Goal: Information Seeking & Learning: Learn about a topic

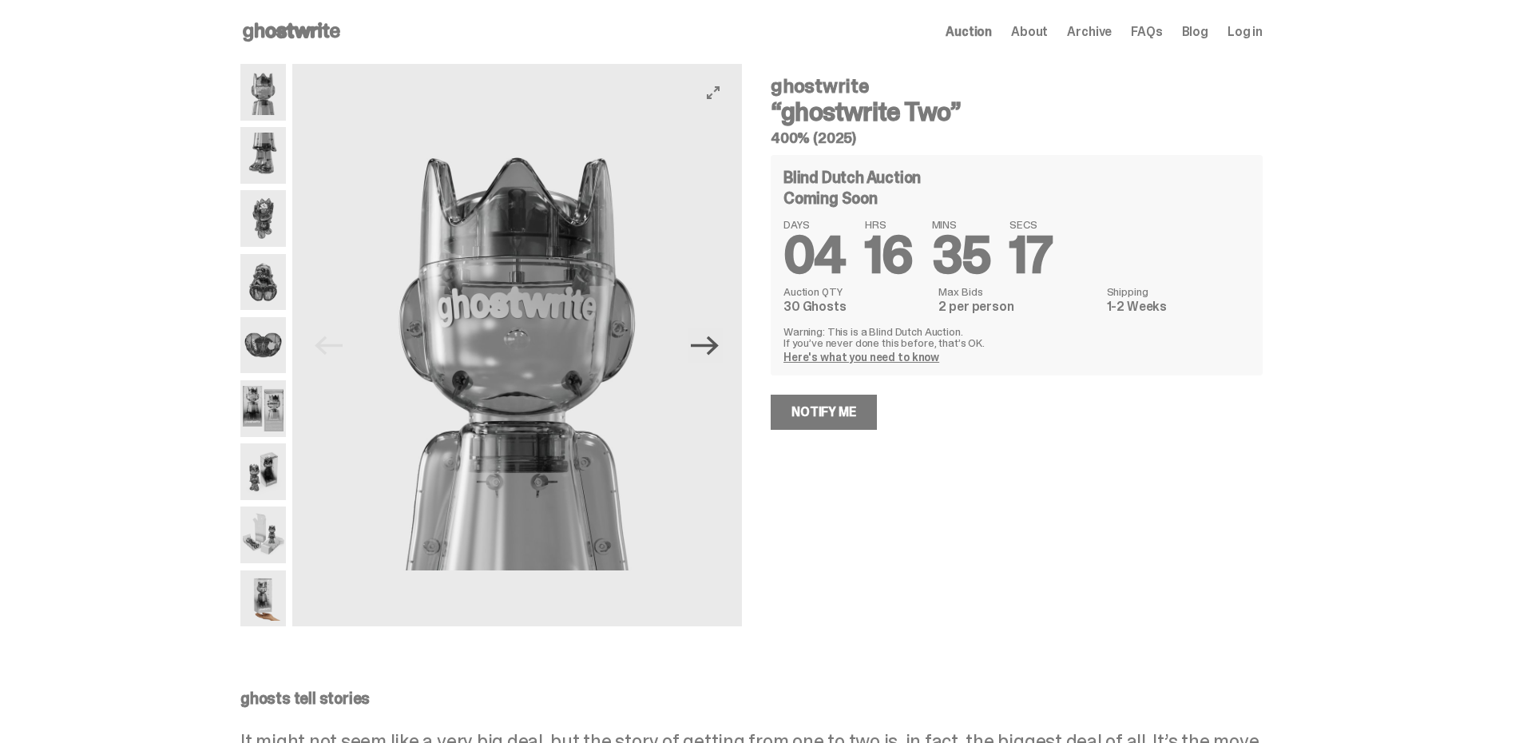
click at [719, 352] on icon "Next" at bounding box center [705, 345] width 28 height 28
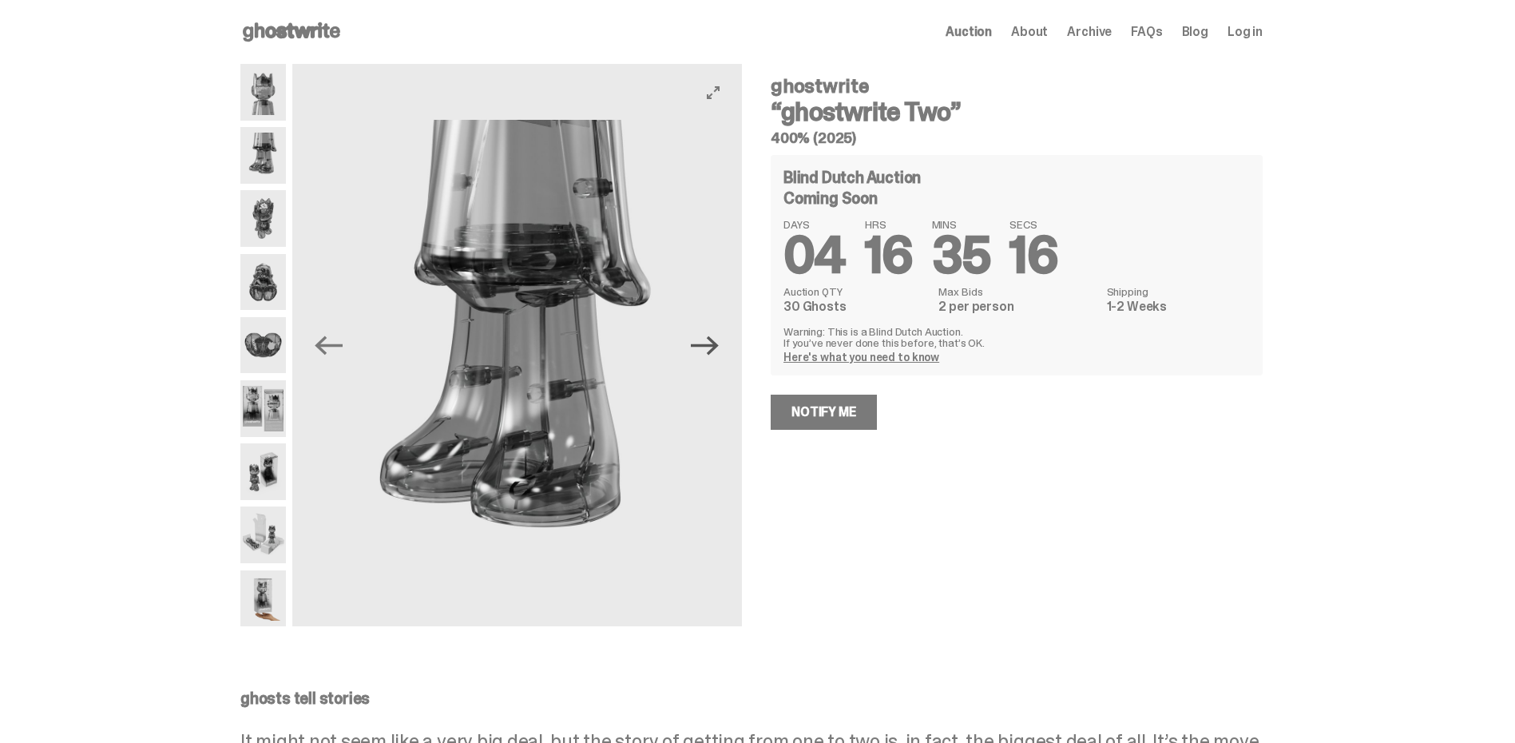
click at [716, 348] on icon "Next" at bounding box center [705, 345] width 28 height 28
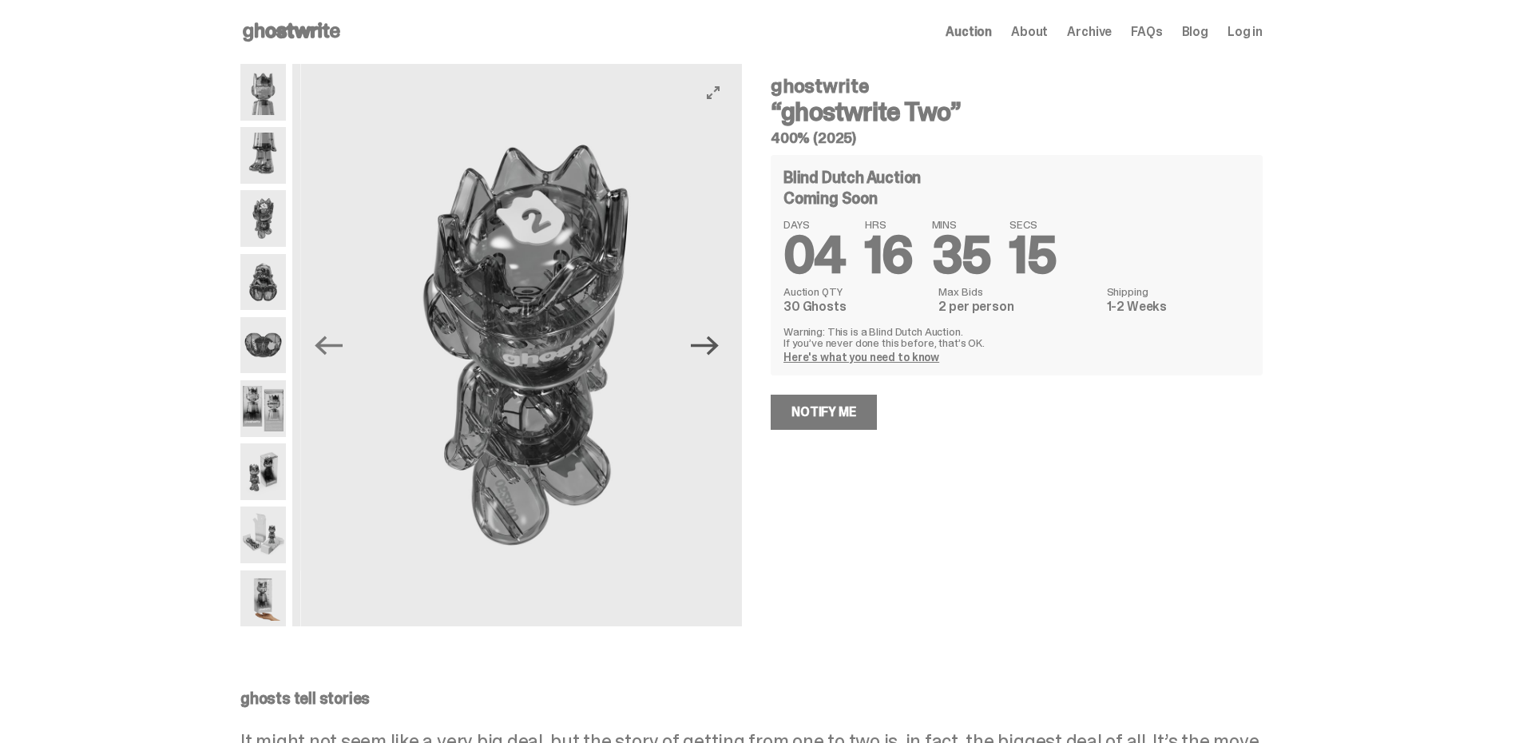
click at [708, 353] on icon "Next" at bounding box center [705, 345] width 28 height 28
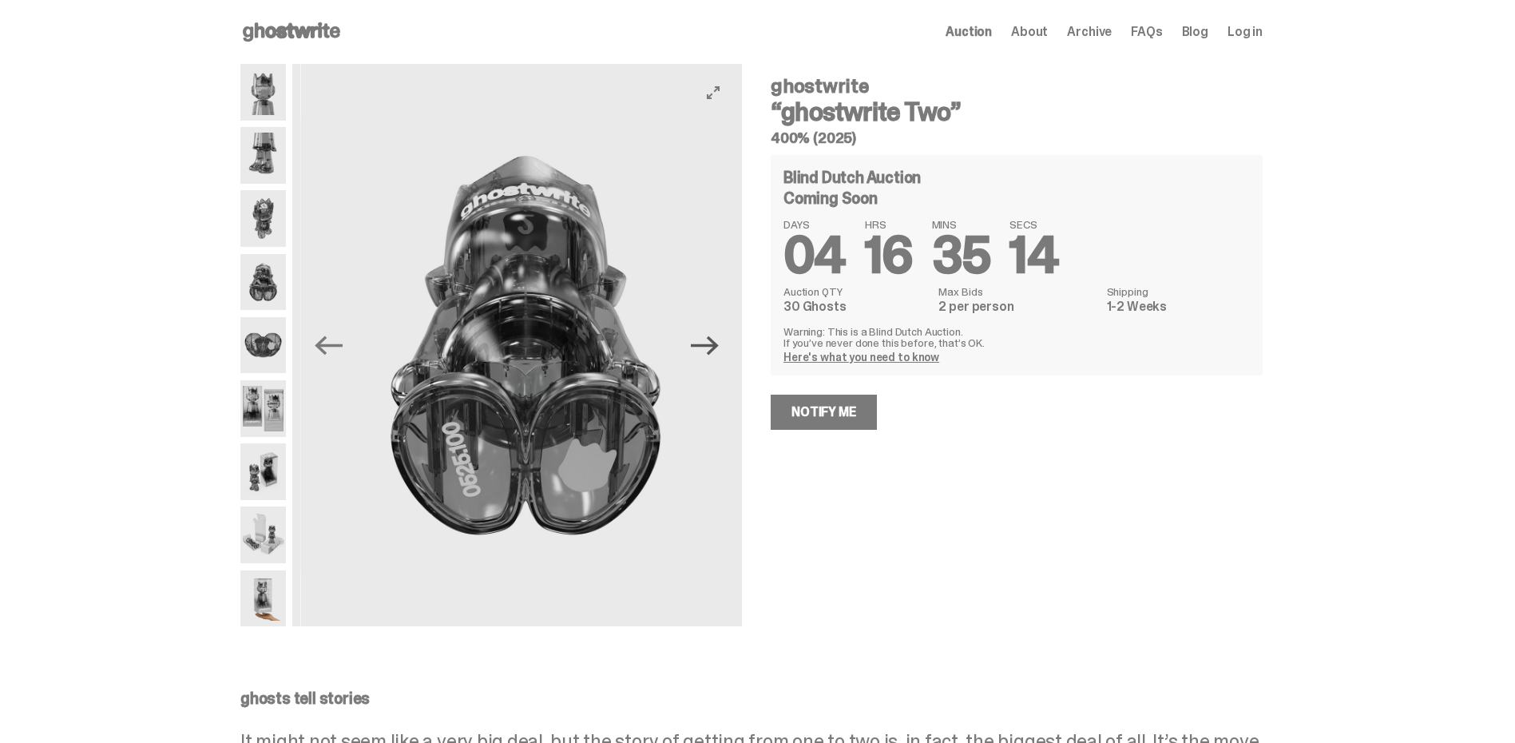
click at [708, 353] on icon "Next" at bounding box center [705, 345] width 28 height 28
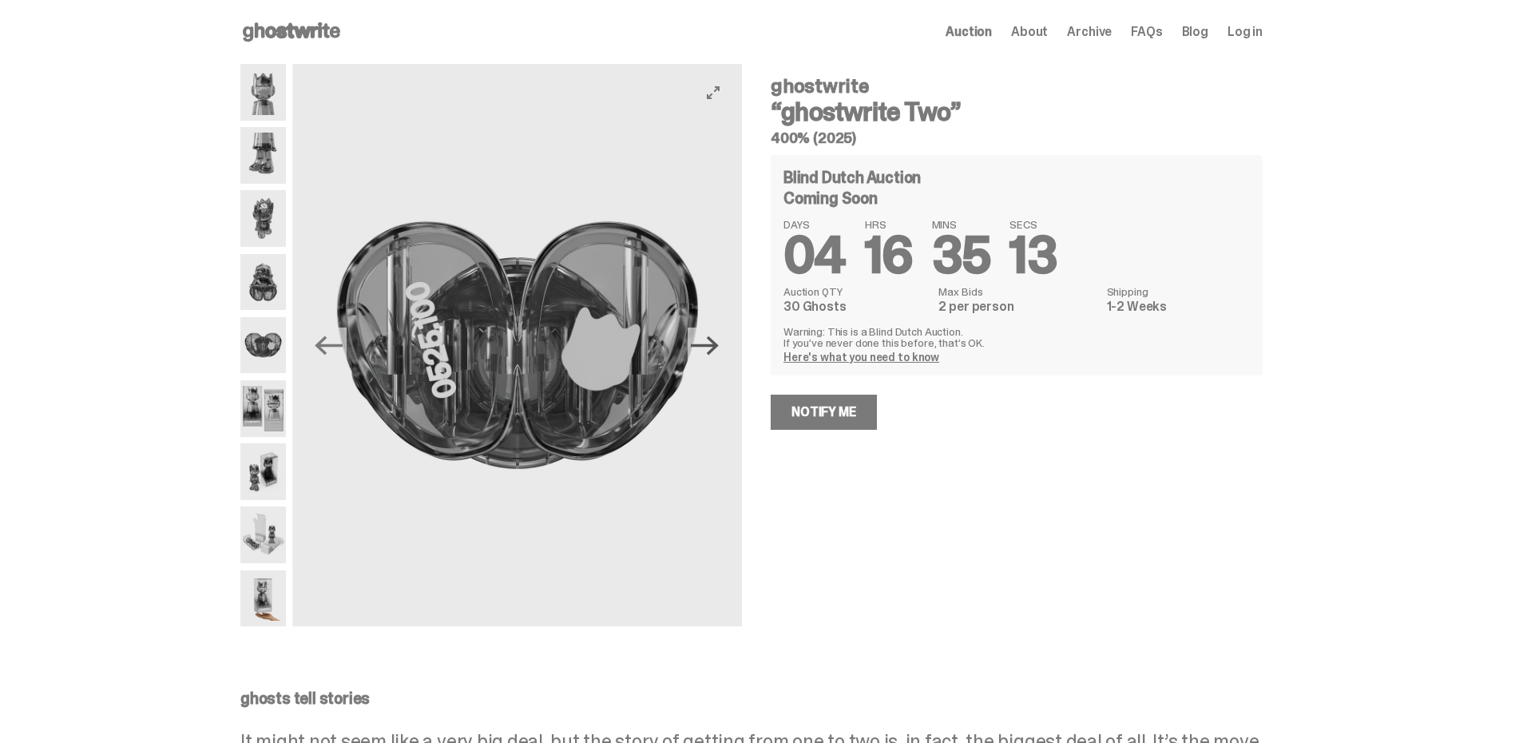
click at [708, 353] on icon "Next" at bounding box center [705, 345] width 28 height 28
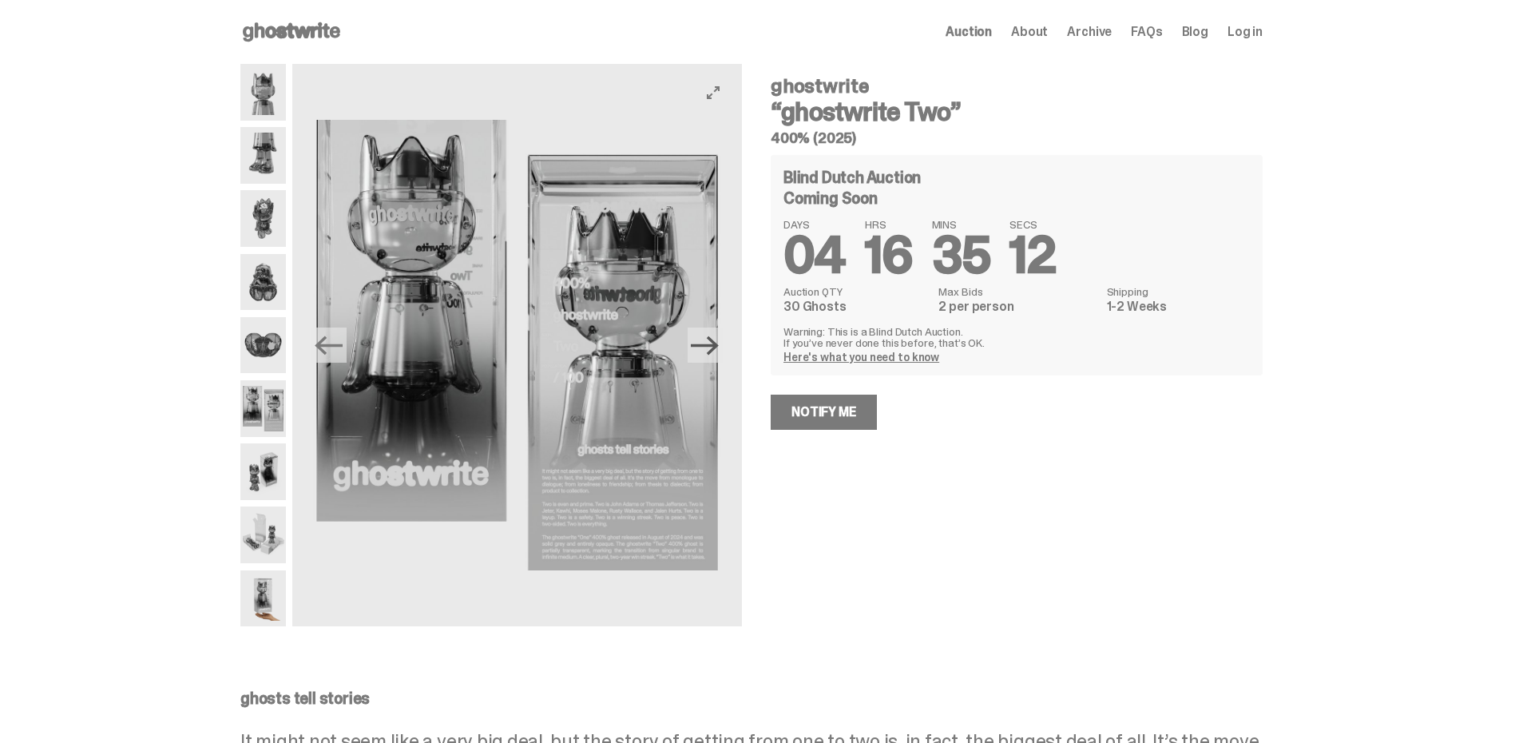
click at [708, 353] on icon "Next" at bounding box center [705, 345] width 28 height 28
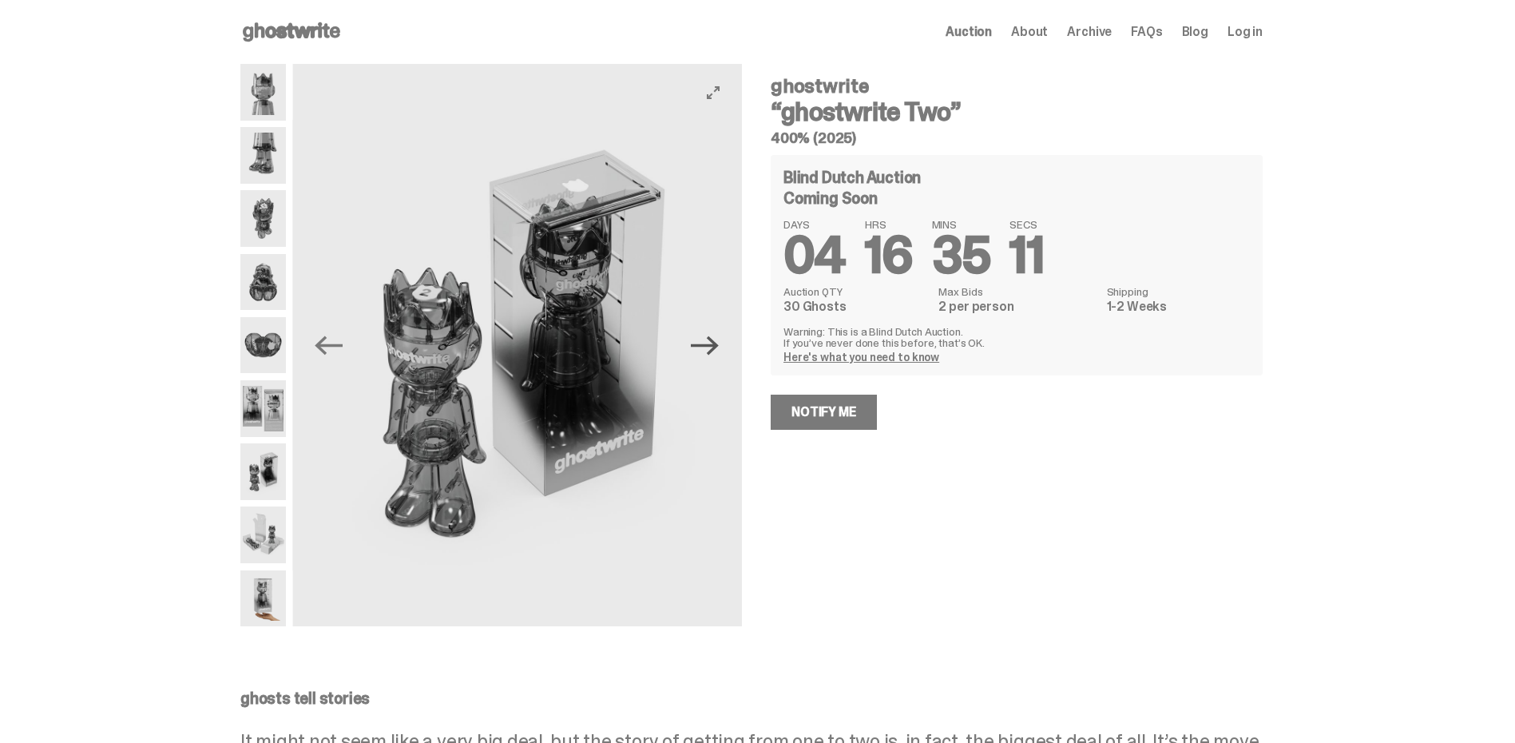
click at [708, 353] on icon "Next" at bounding box center [705, 345] width 28 height 28
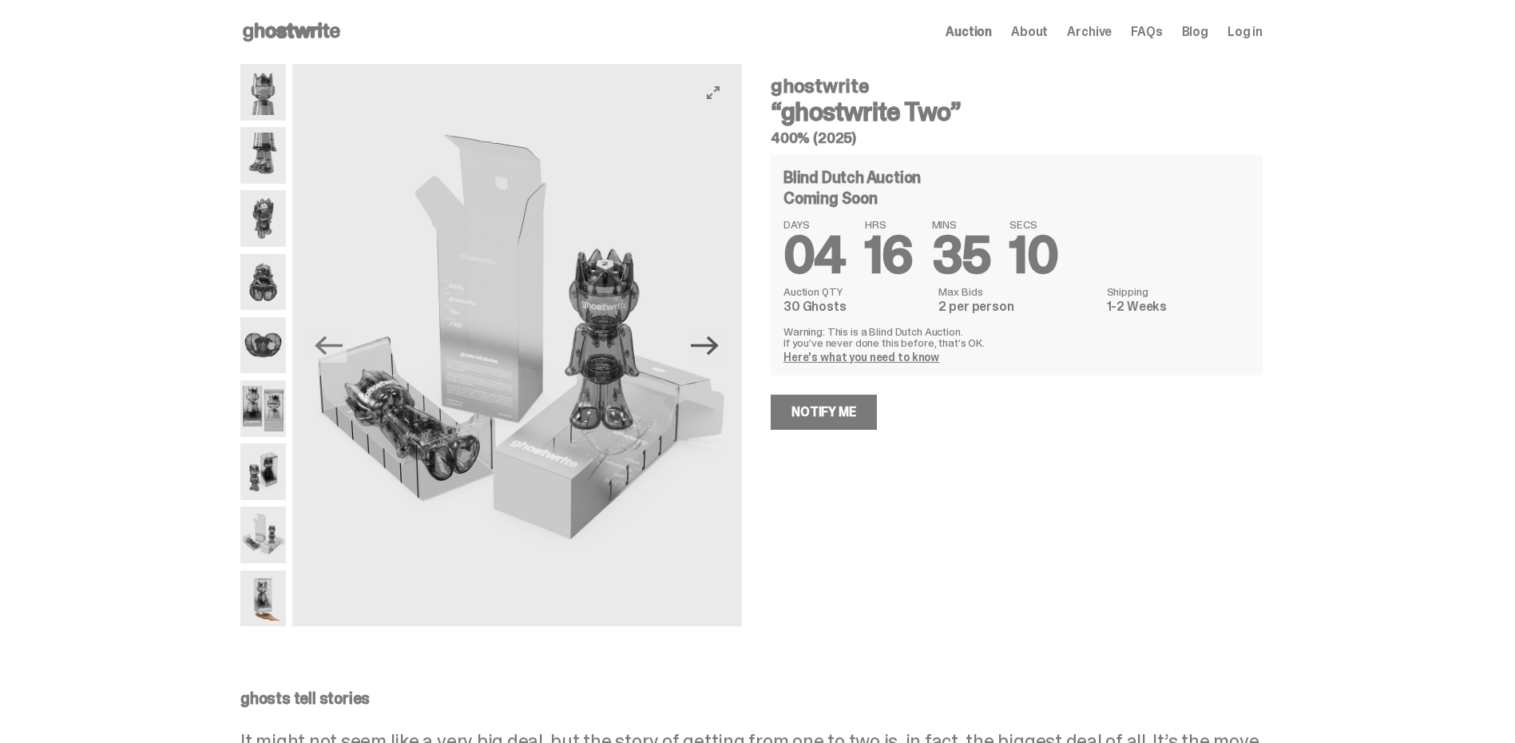
click at [708, 353] on icon "Next" at bounding box center [705, 345] width 28 height 28
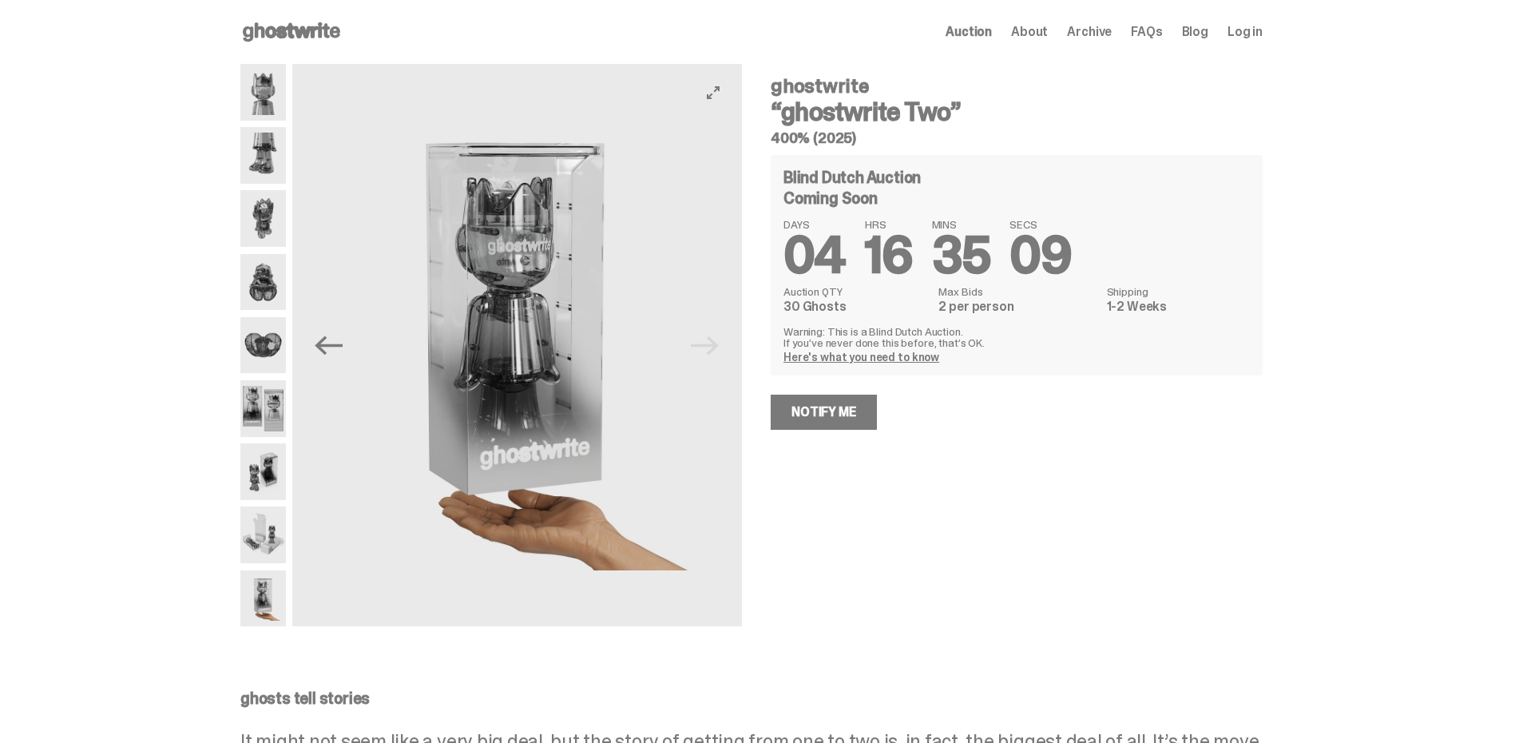
click at [708, 353] on img at bounding box center [517, 345] width 450 height 562
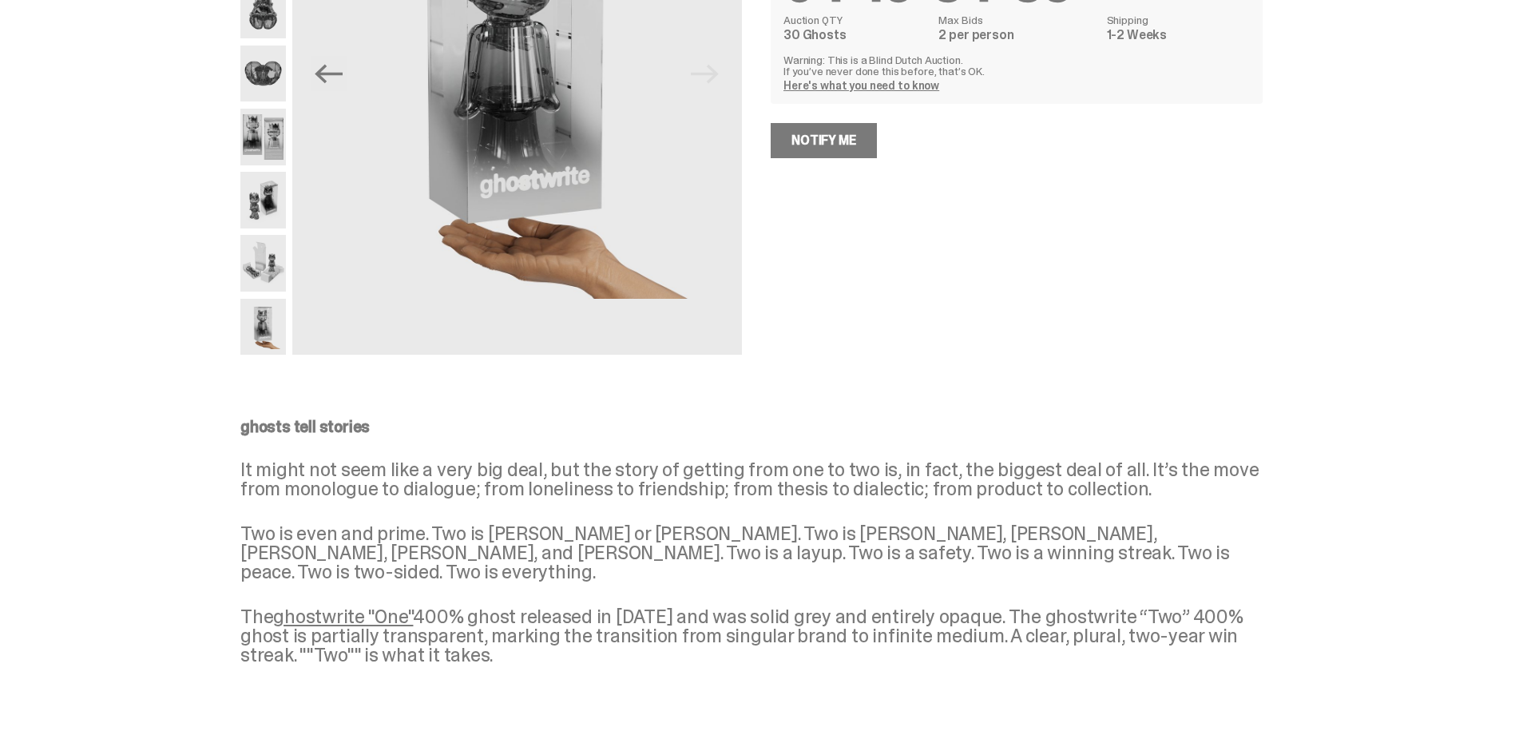
scroll to position [32, 0]
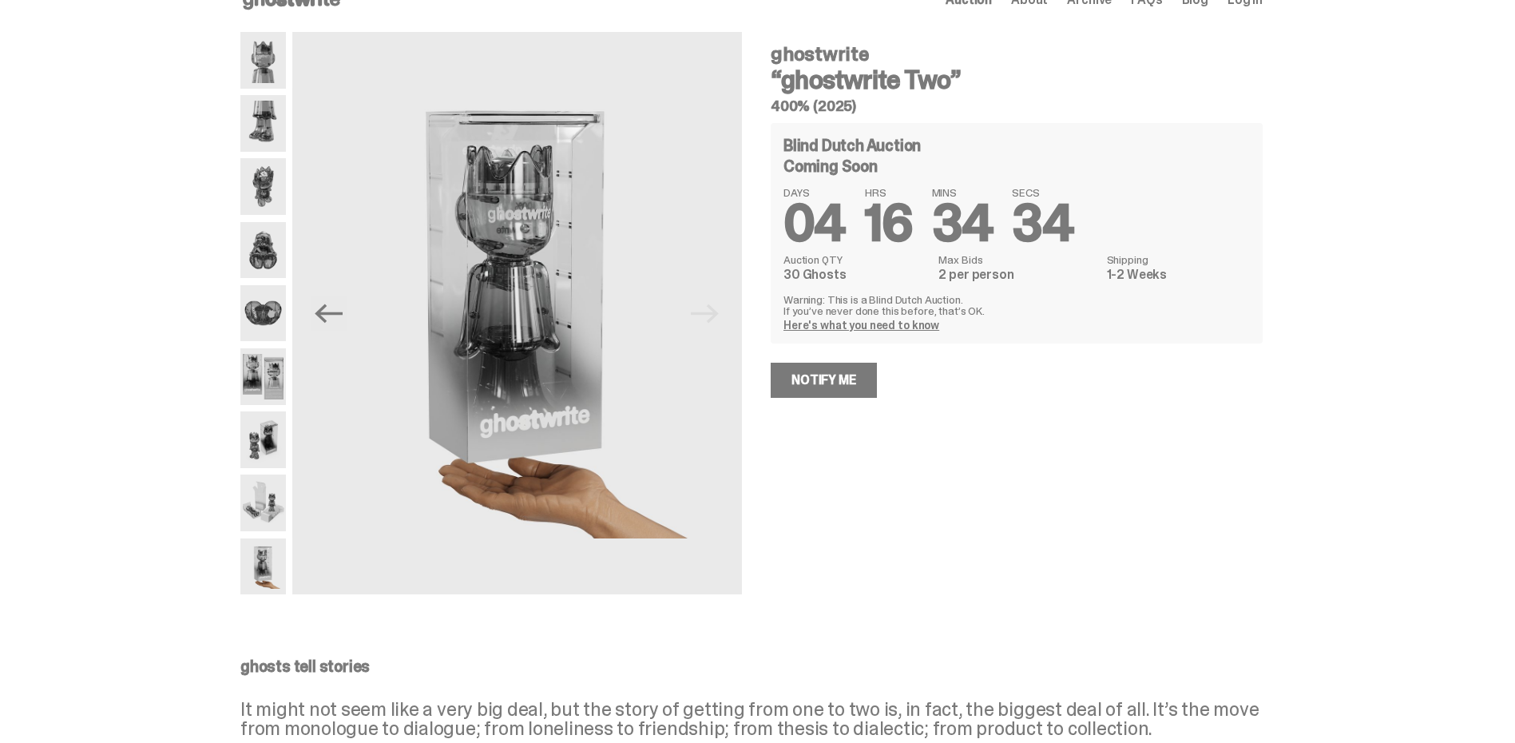
click at [263, 307] on img at bounding box center [263, 313] width 46 height 57
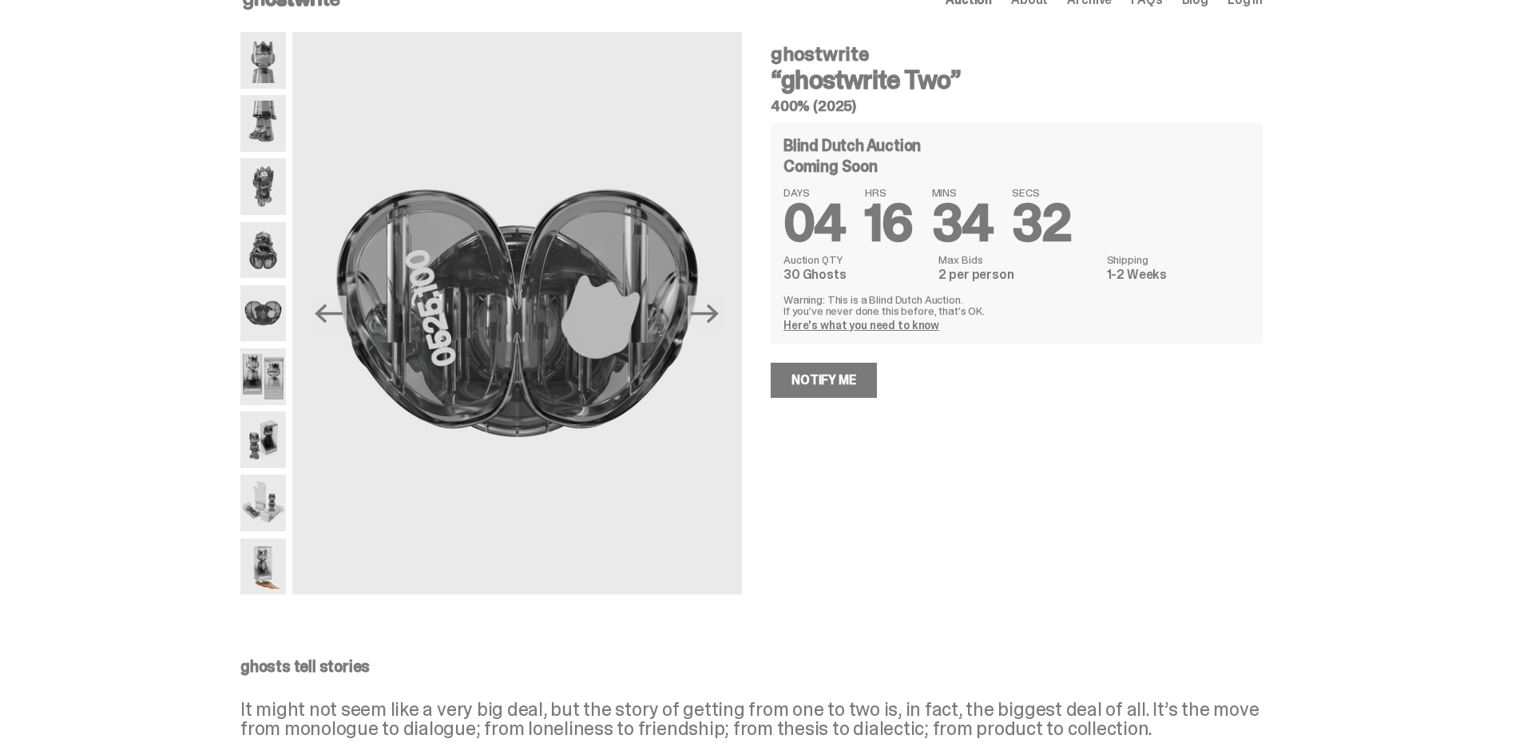
click at [264, 353] on img at bounding box center [263, 376] width 46 height 57
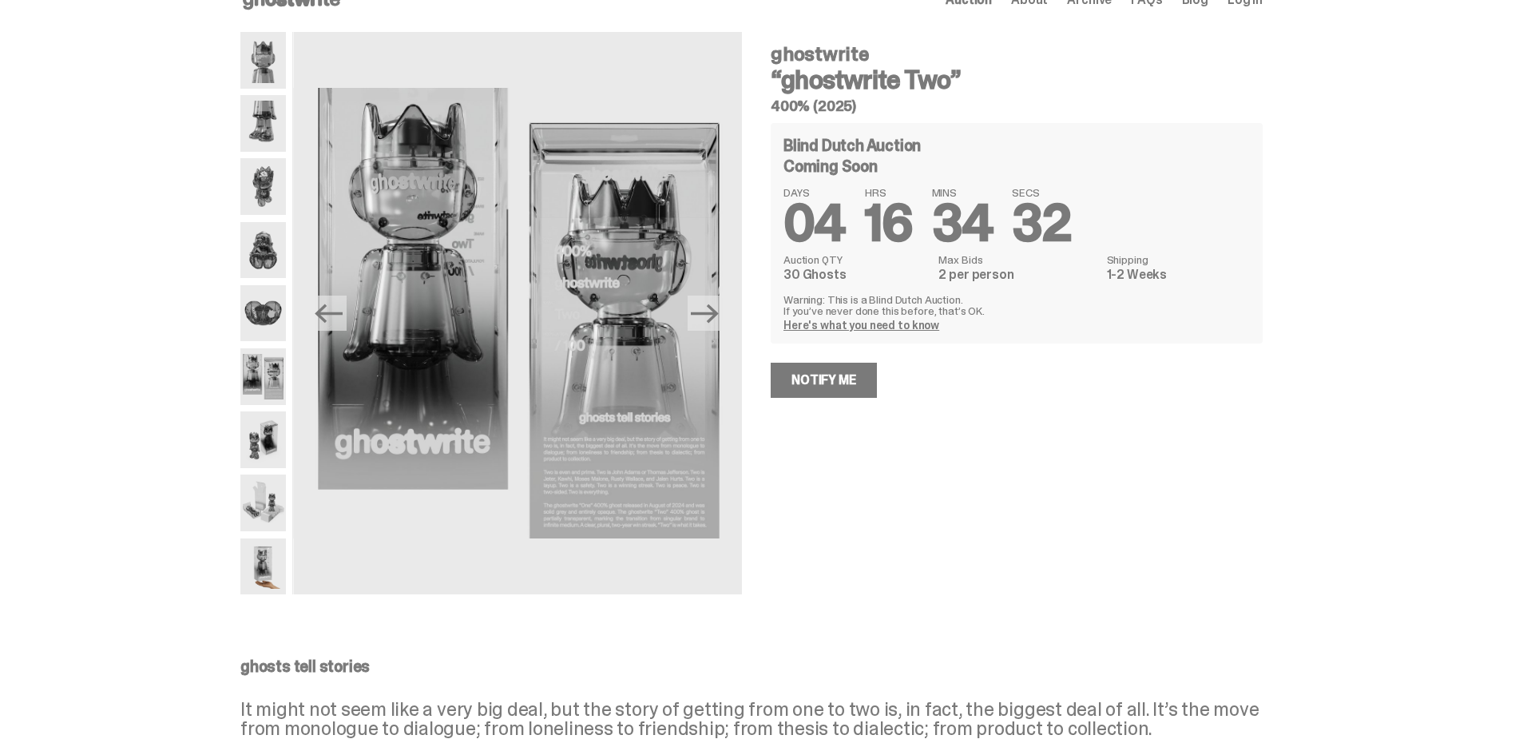
click at [260, 315] on img at bounding box center [263, 313] width 46 height 57
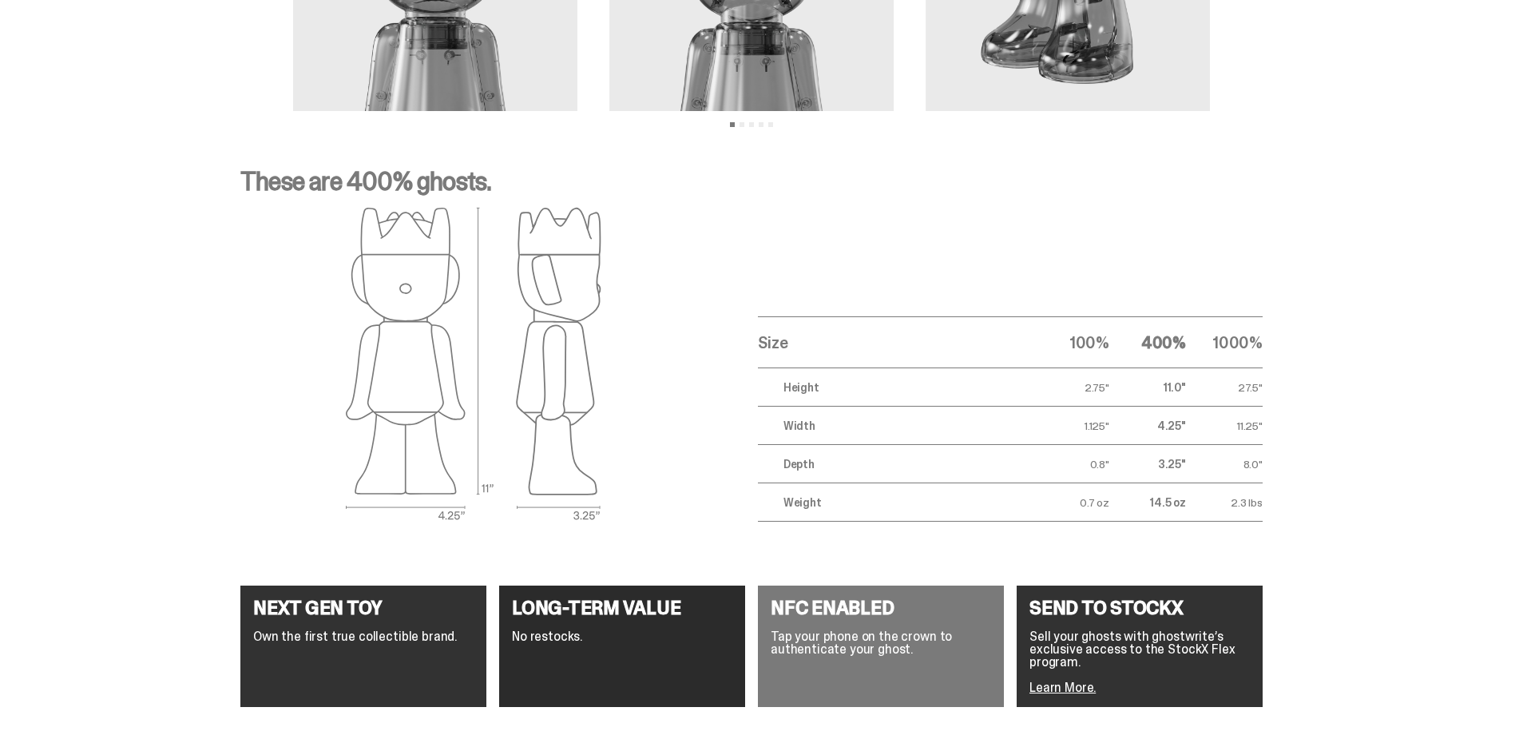
scroll to position [1949, 0]
